Goal: Navigation & Orientation: Find specific page/section

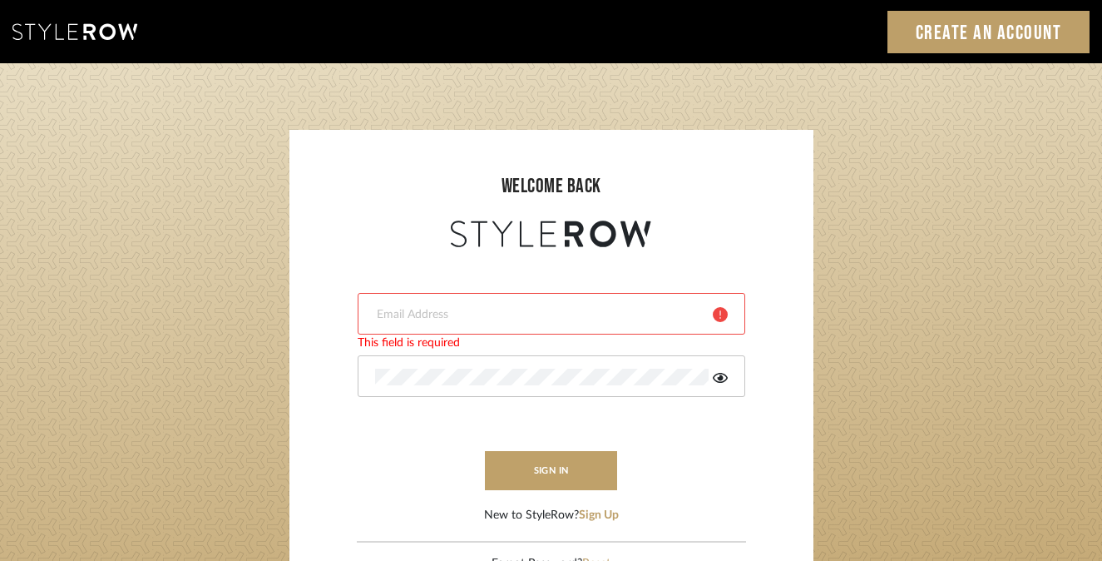
type input "[EMAIL_ADDRESS][DOMAIN_NAME]"
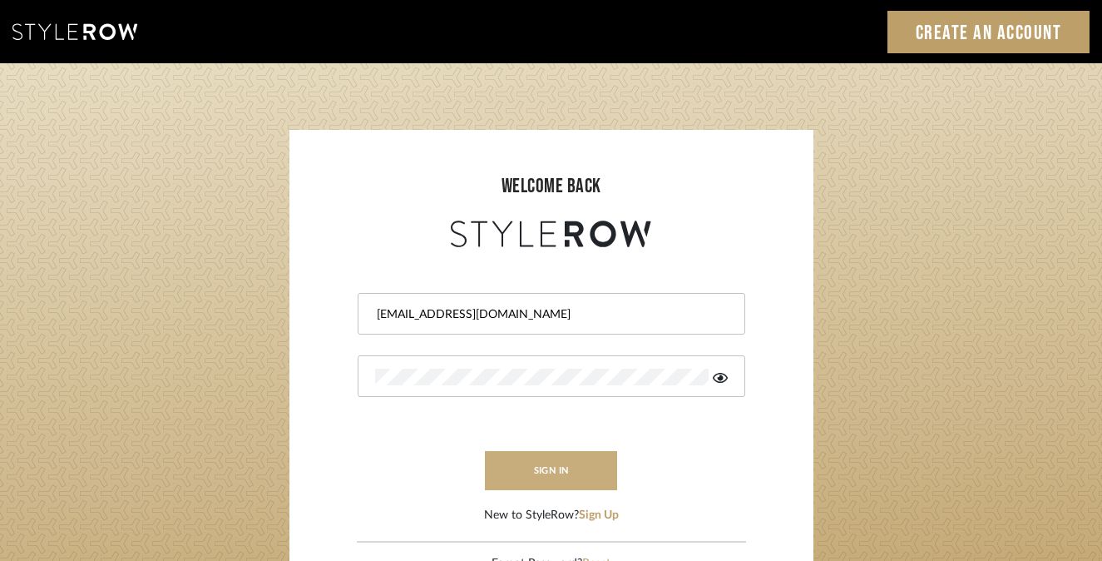
click at [548, 475] on button "sign in" at bounding box center [551, 470] width 133 height 39
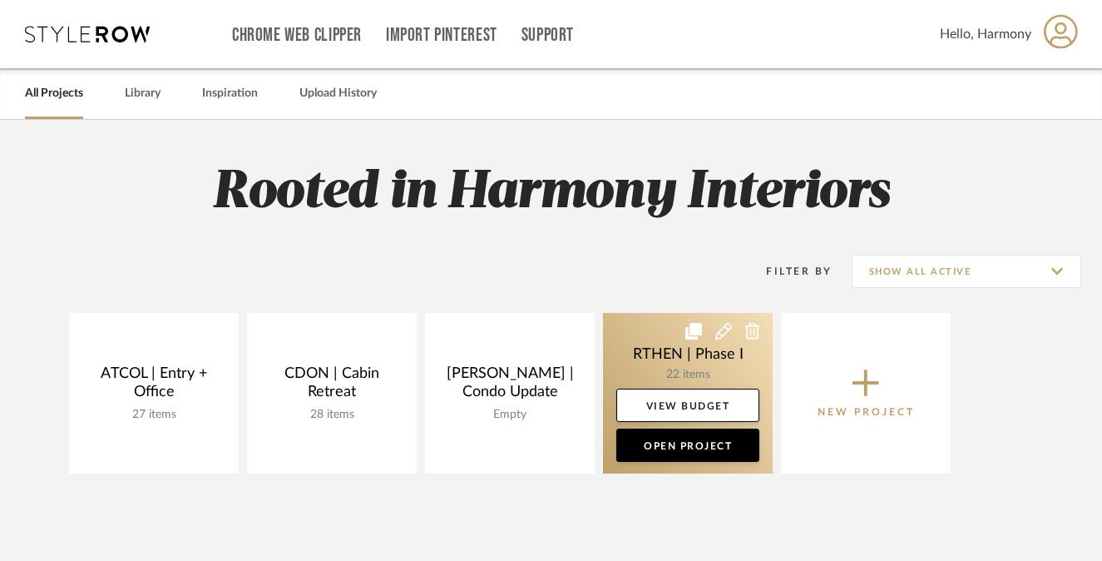
click at [676, 360] on link at bounding box center [688, 393] width 170 height 161
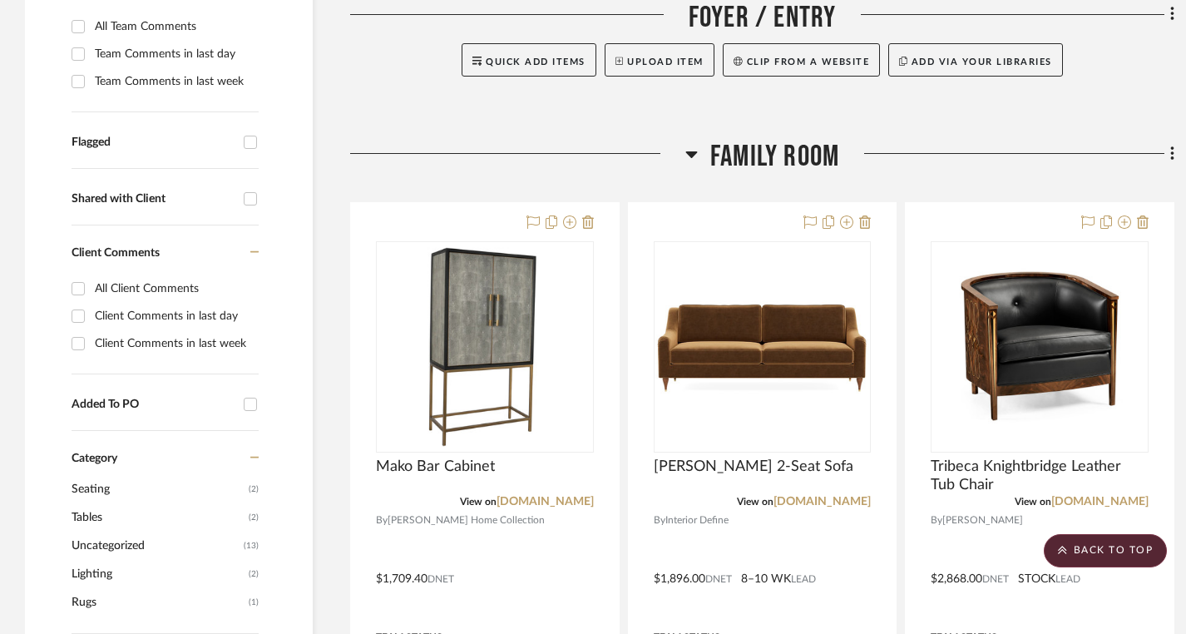
scroll to position [519, 0]
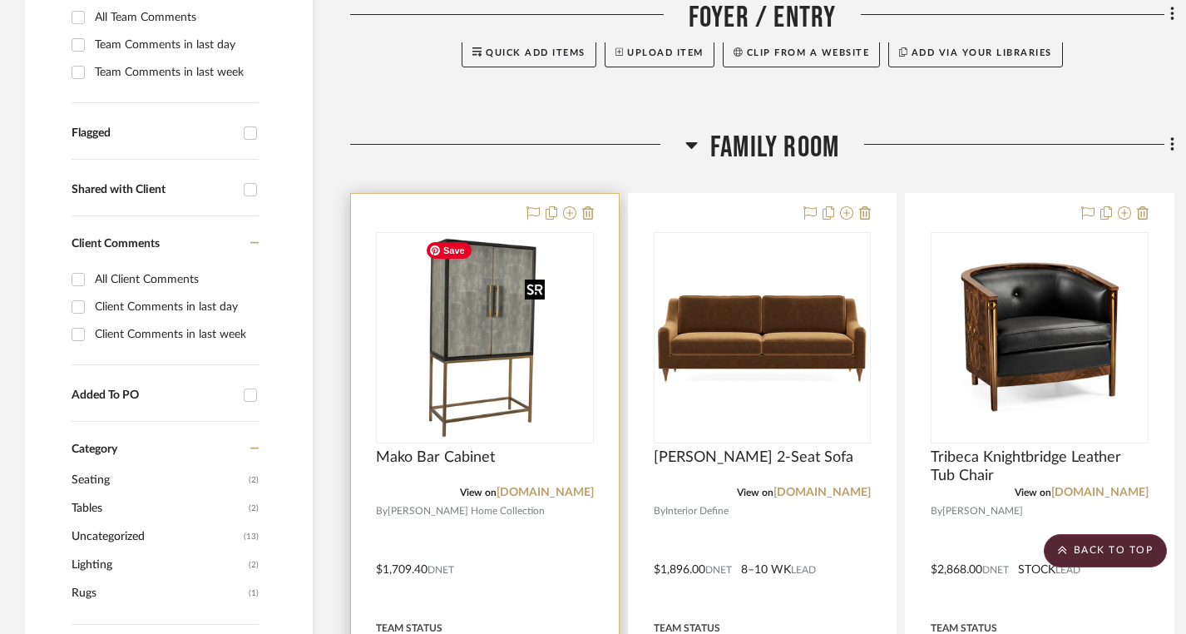
click at [430, 368] on img "0" at bounding box center [484, 338] width 133 height 208
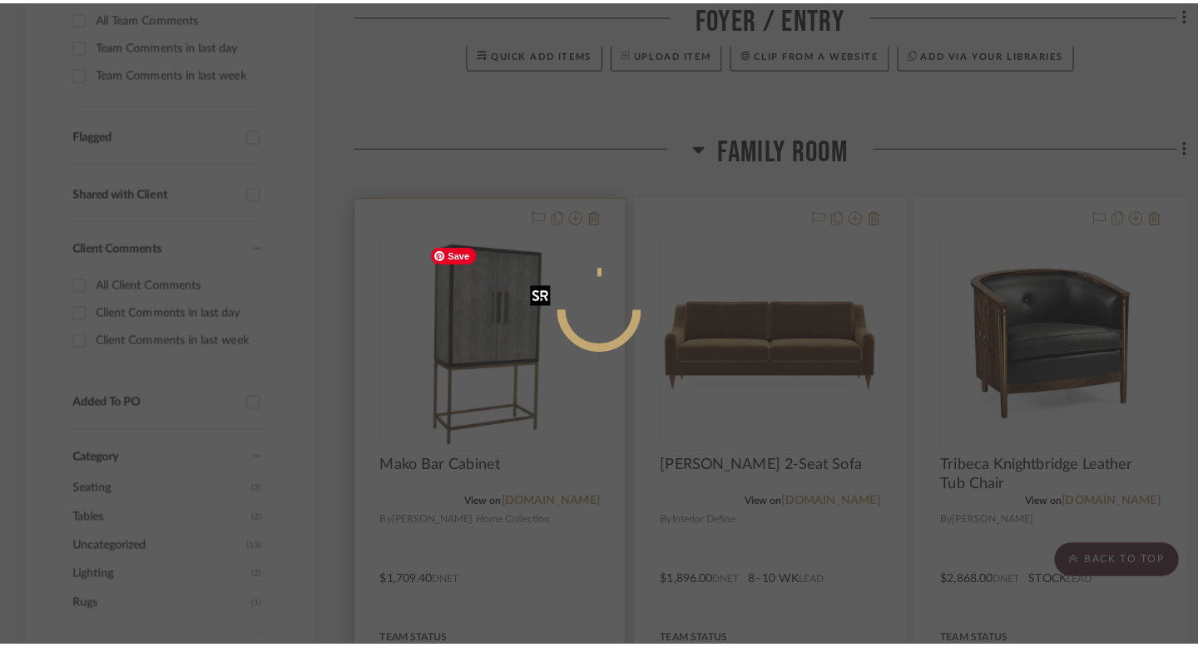
scroll to position [0, 0]
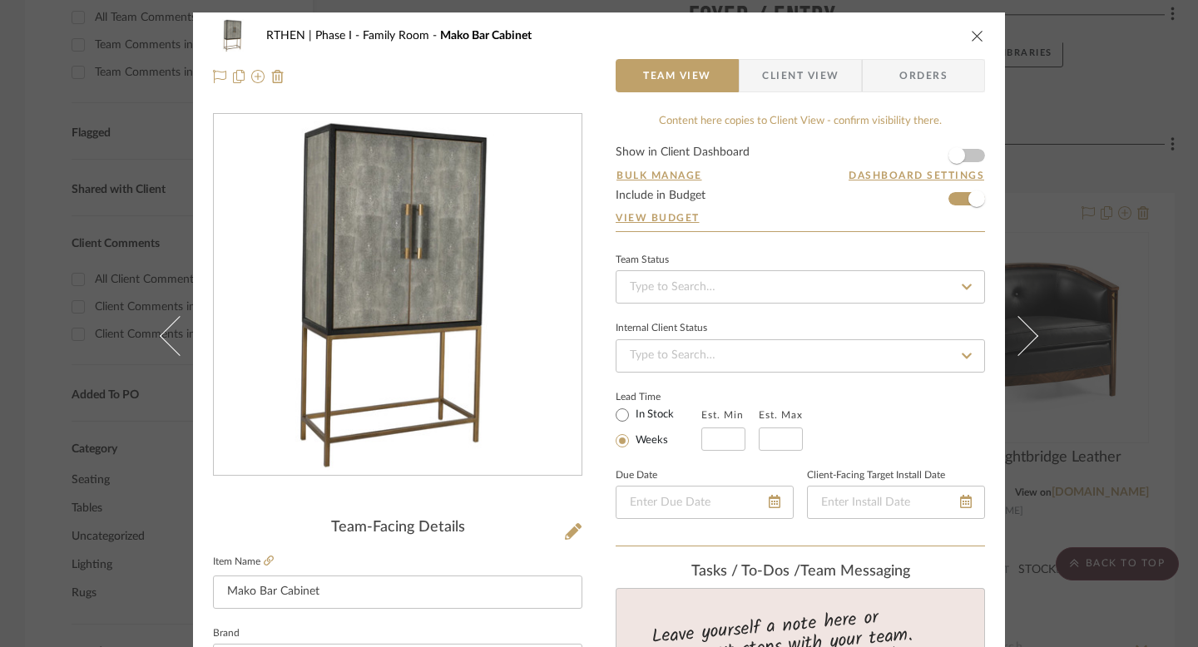
click at [972, 38] on icon "close" at bounding box center [977, 35] width 13 height 13
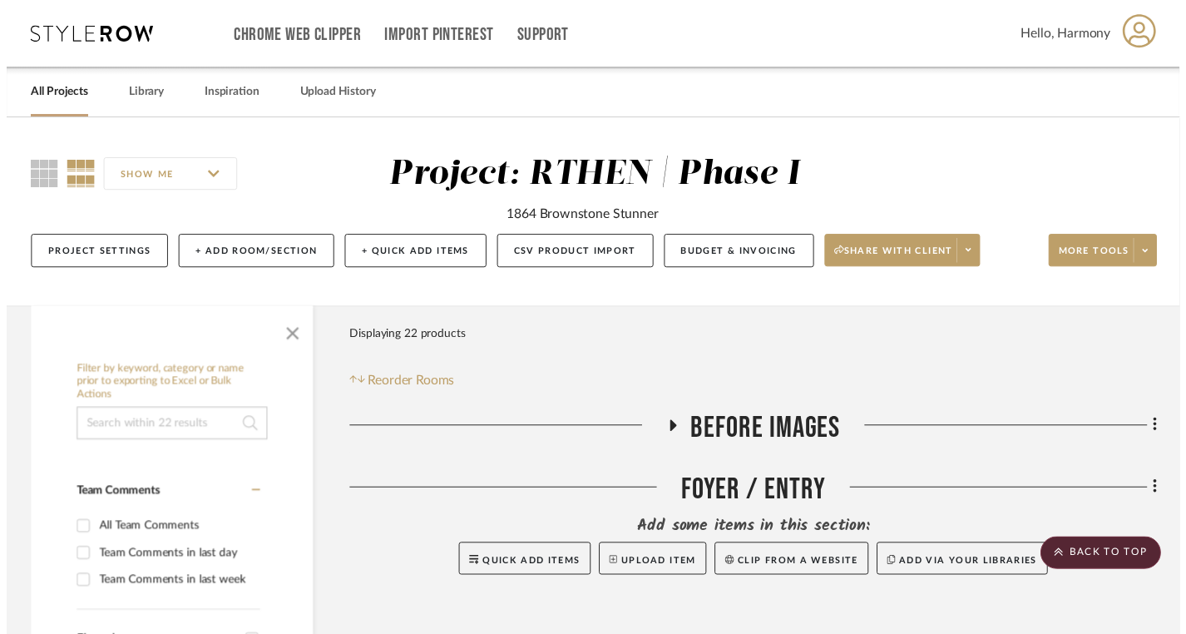
scroll to position [519, 0]
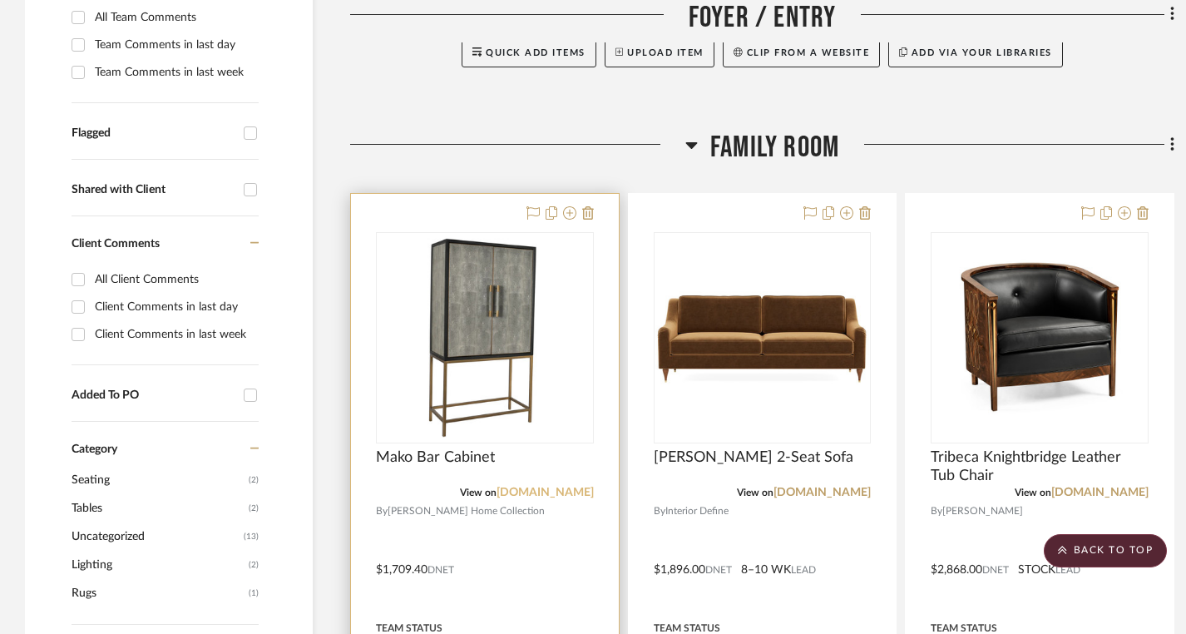
click at [525, 497] on link "danielhouse.club" at bounding box center [545, 493] width 97 height 12
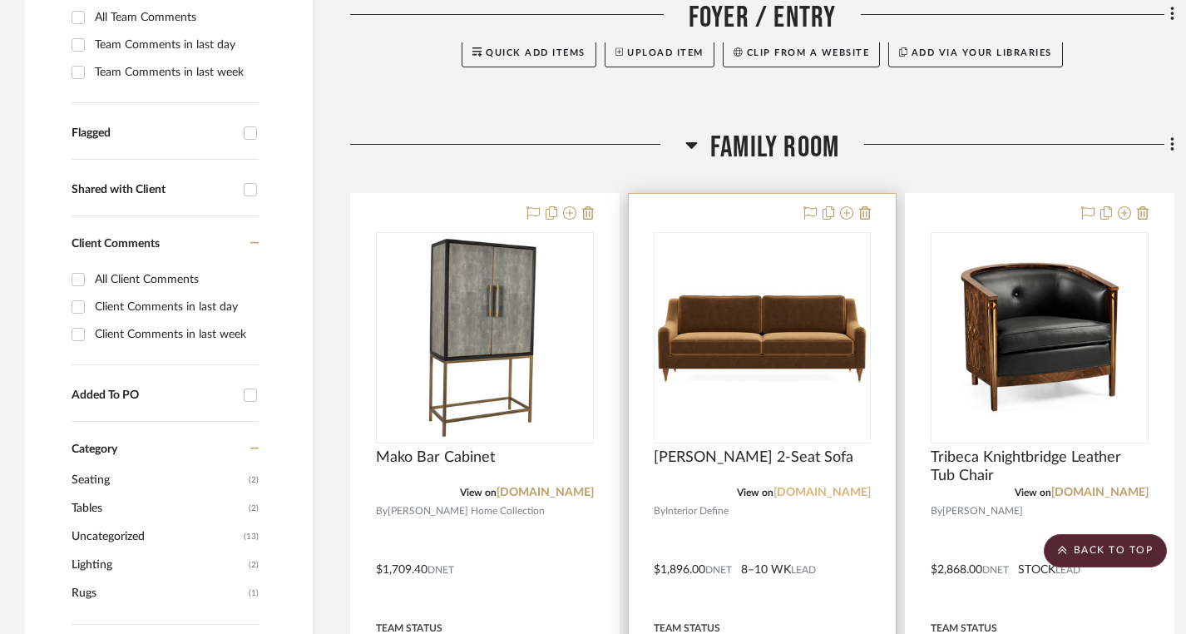
click at [824, 497] on link "interiordefine.com" at bounding box center [822, 493] width 97 height 12
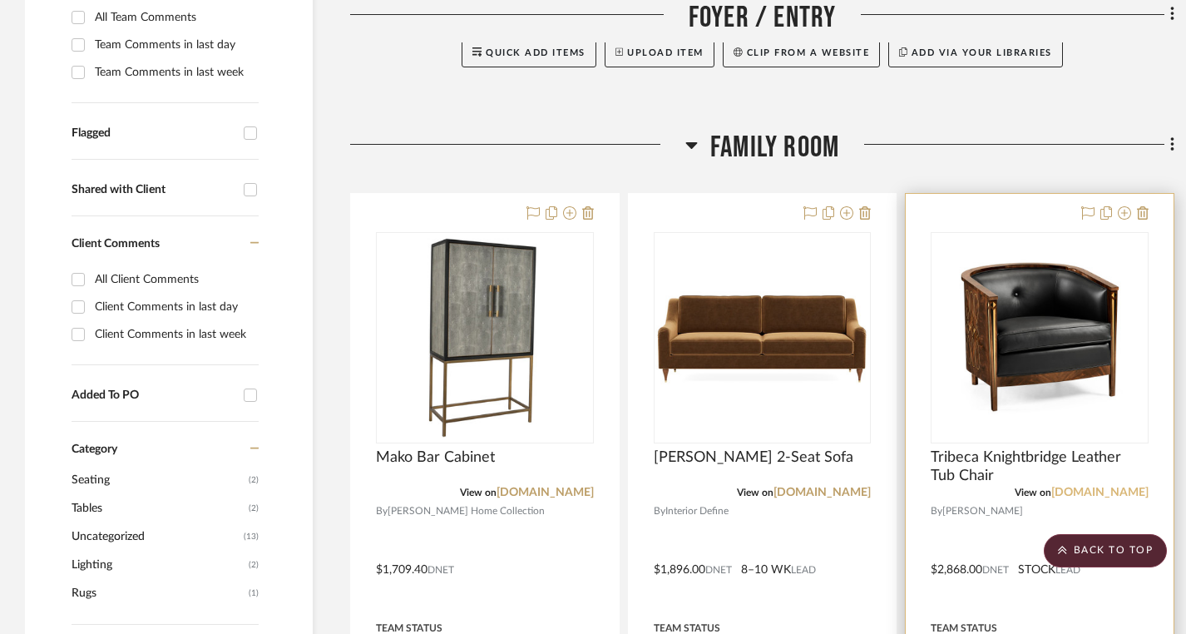
click at [1088, 495] on link "danielhouse.club" at bounding box center [1099, 493] width 97 height 12
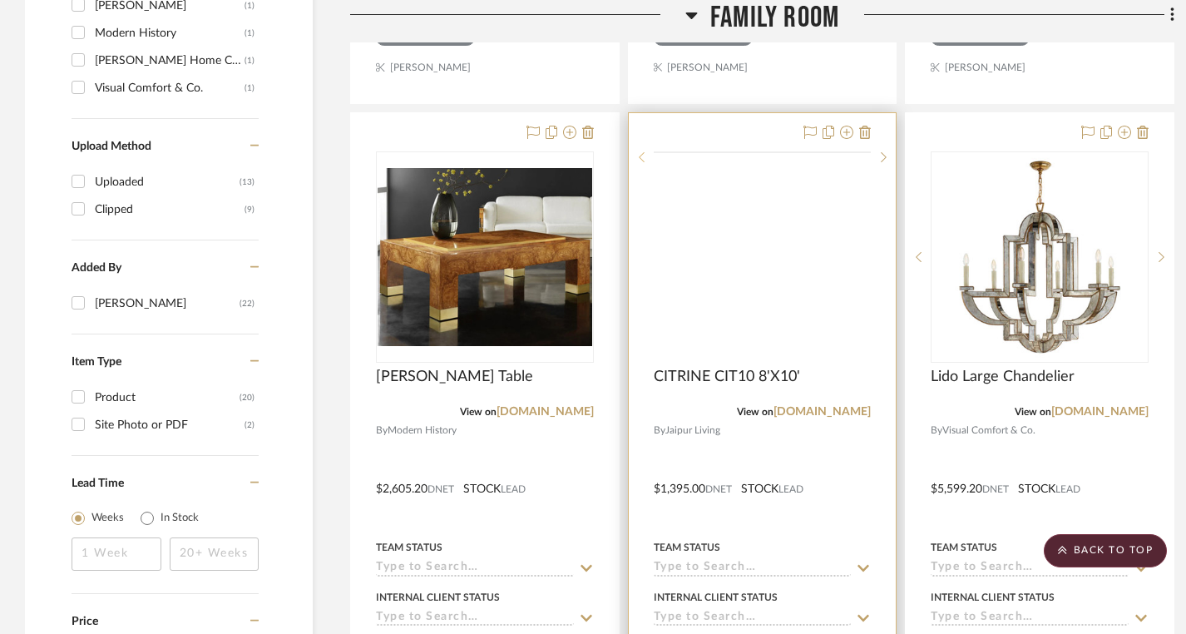
scroll to position [1343, 0]
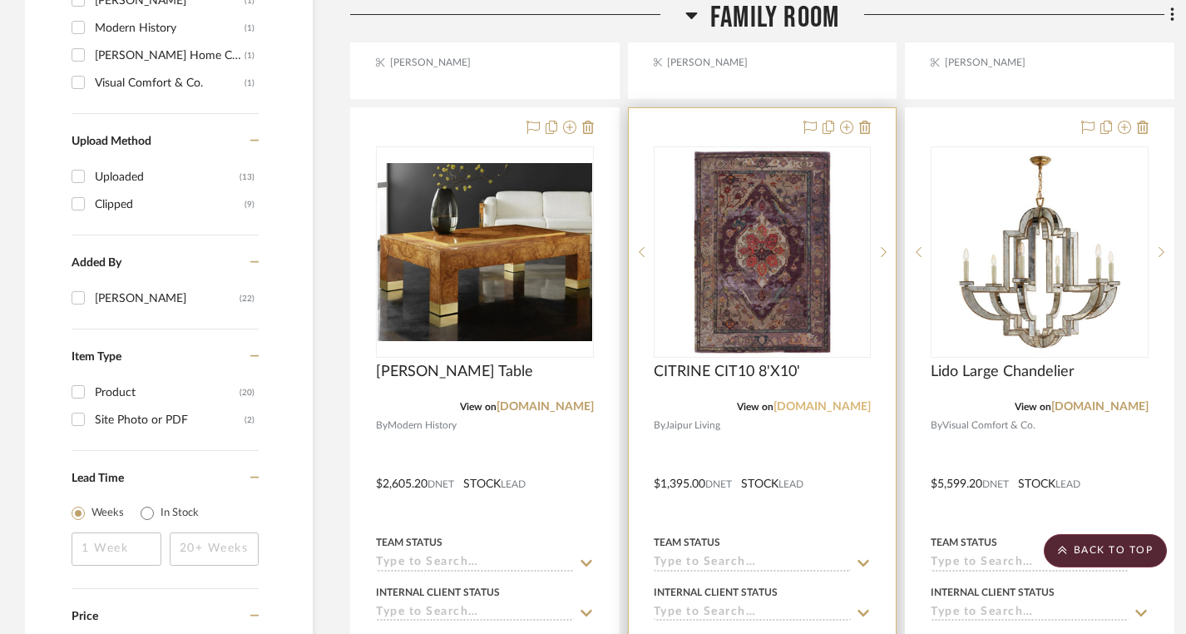
click at [820, 407] on link "jaipurliving.com" at bounding box center [822, 407] width 97 height 12
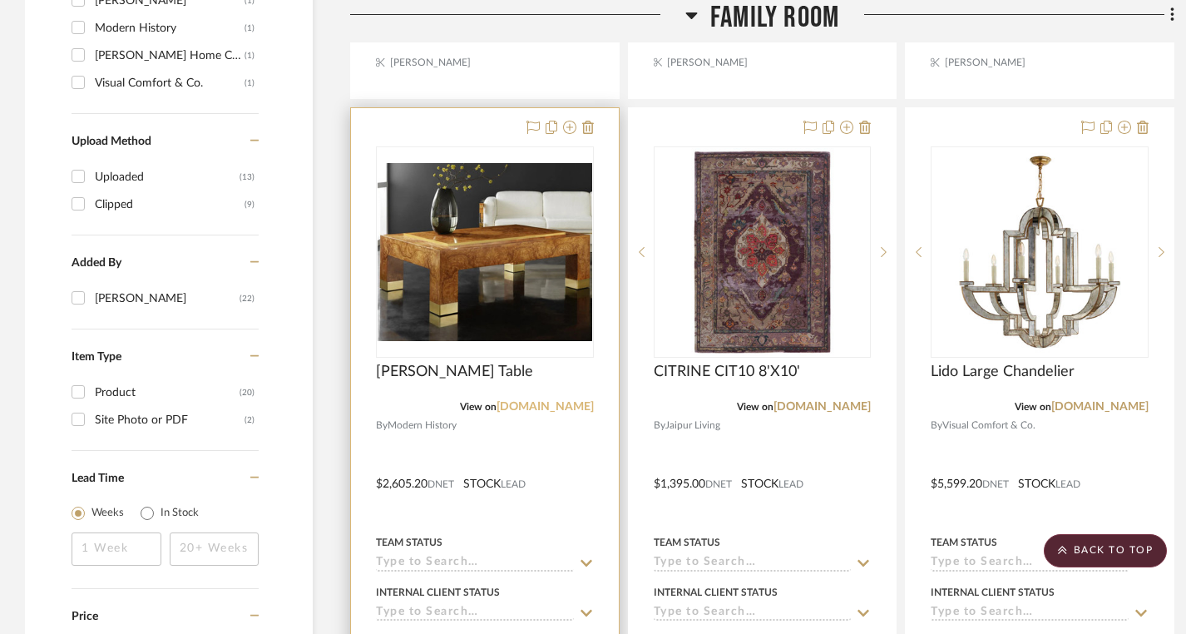
click at [568, 409] on link "danielhouse.club" at bounding box center [545, 407] width 97 height 12
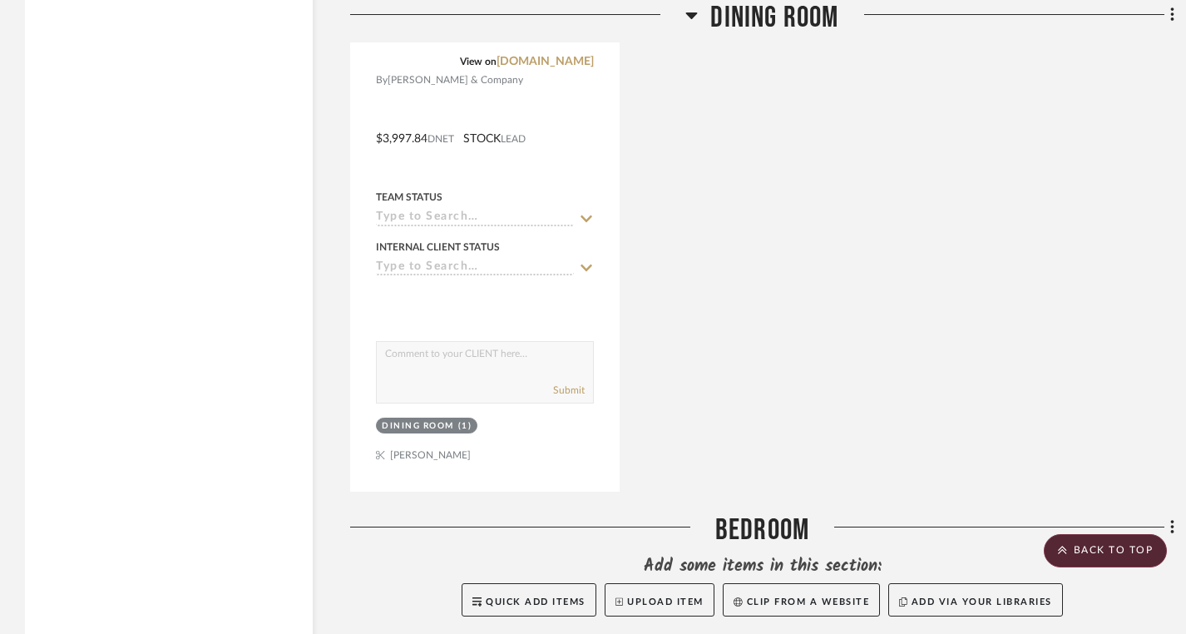
scroll to position [1615, 0]
